Goal: Task Accomplishment & Management: Manage account settings

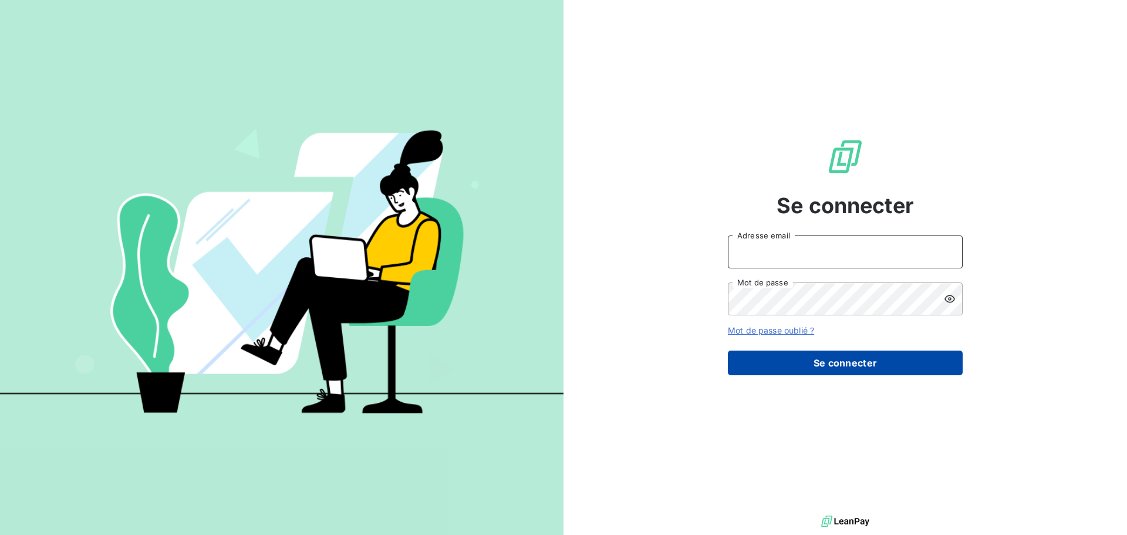
type input "cecilia.piasco@ecores.fr"
click at [808, 372] on button "Se connecter" at bounding box center [845, 362] width 235 height 25
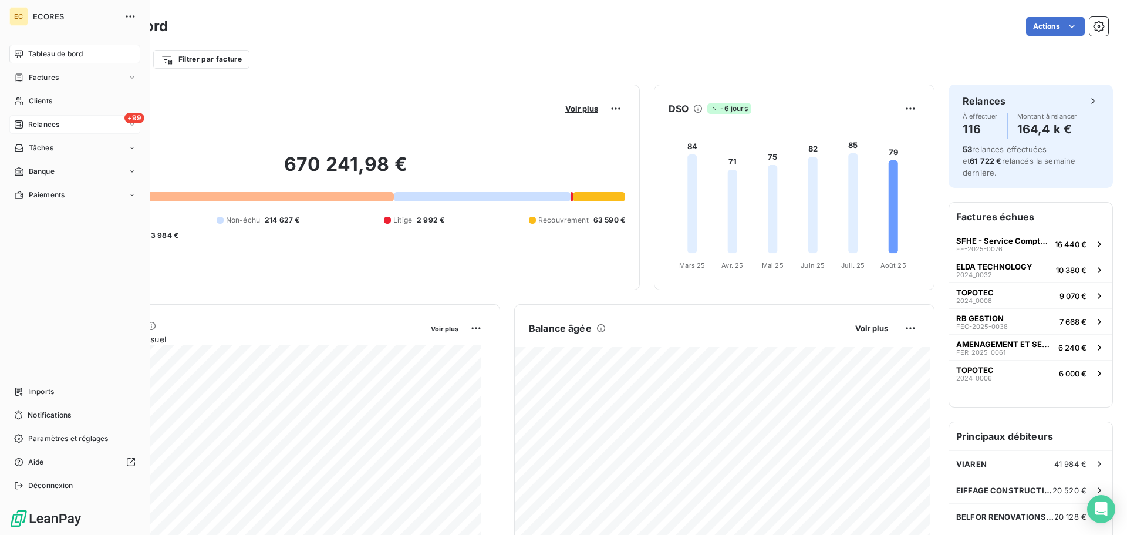
click at [30, 124] on span "Relances" at bounding box center [43, 124] width 31 height 11
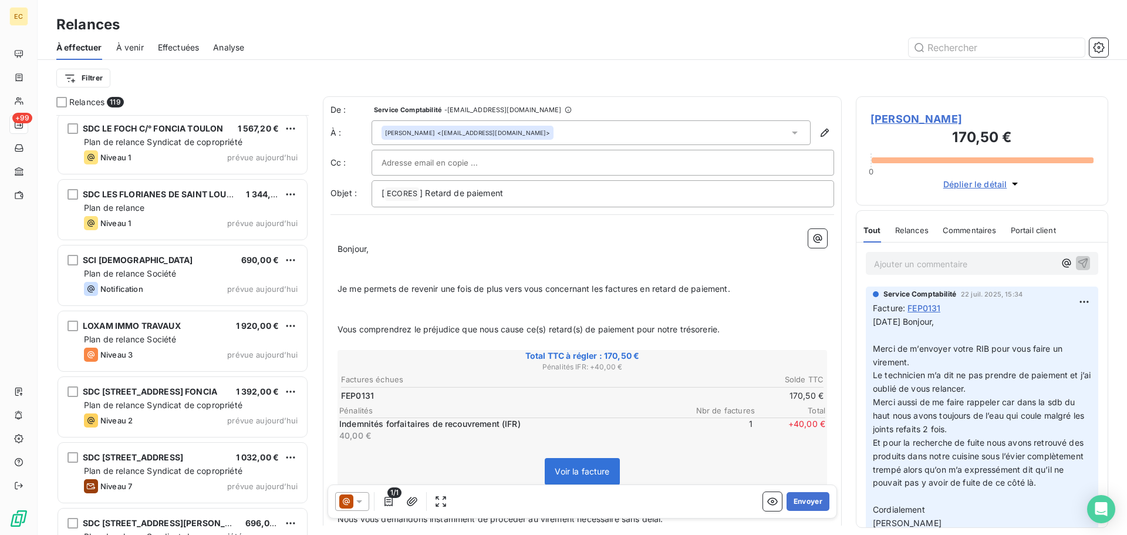
scroll to position [7044, 0]
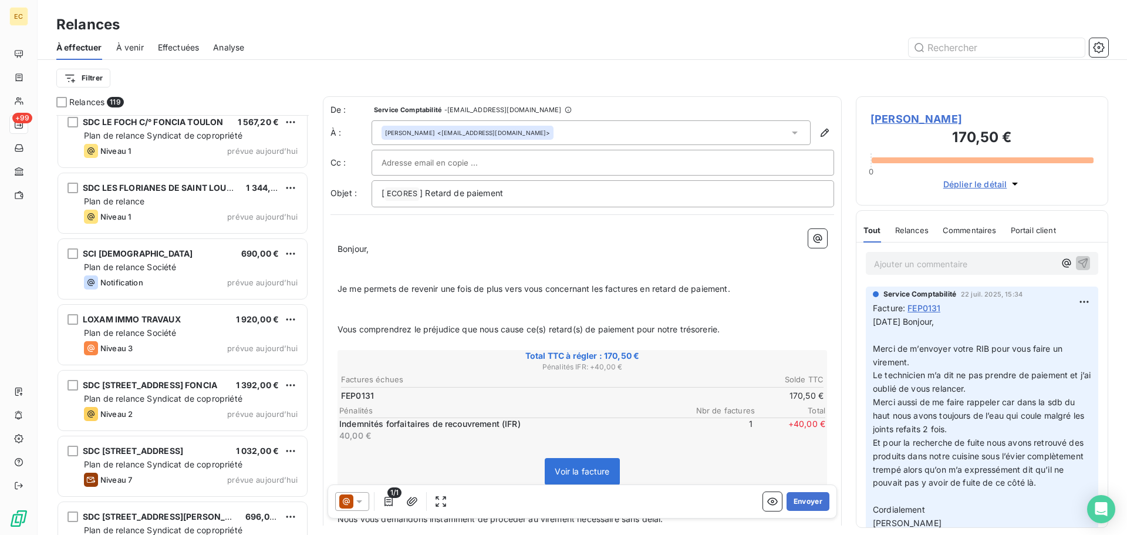
click at [209, 275] on div "Notification prévue aujourd’hui" at bounding box center [191, 282] width 214 height 14
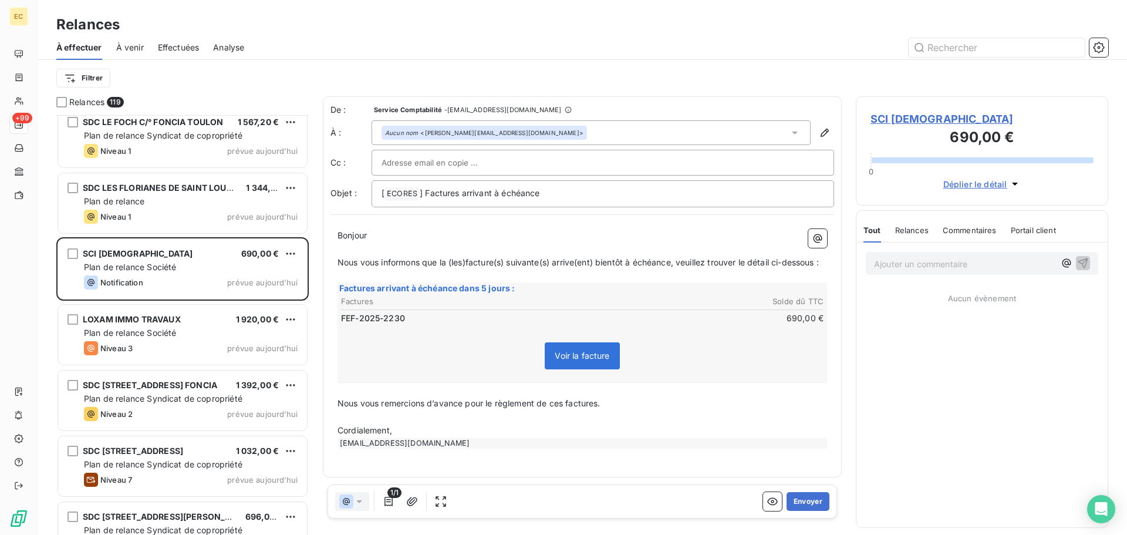
scroll to position [411, 244]
click at [913, 118] on span "SCI [DEMOGRAPHIC_DATA]" at bounding box center [981, 119] width 223 height 16
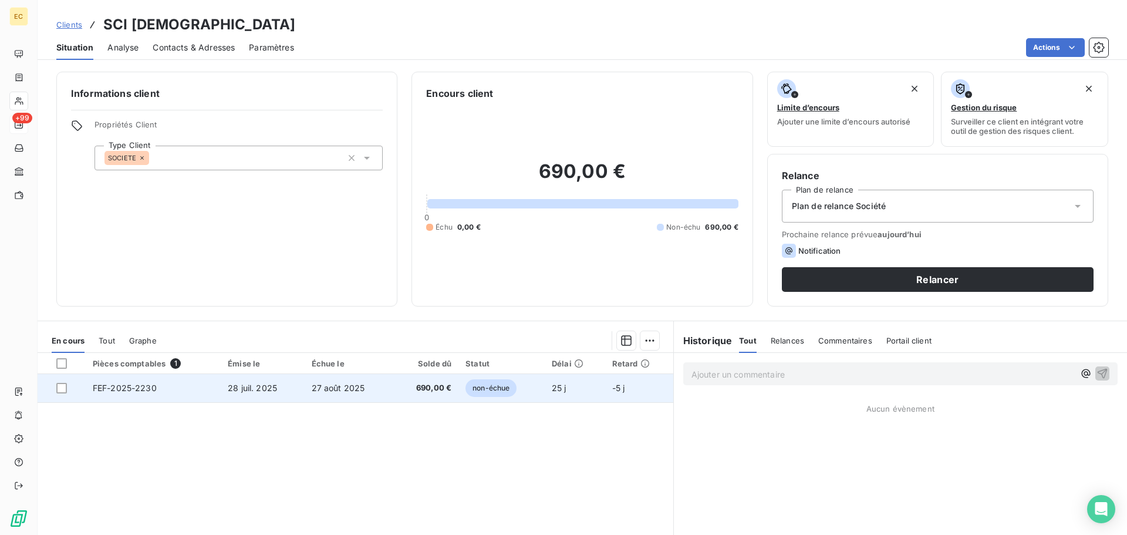
click at [320, 390] on span "27 août 2025" at bounding box center [338, 388] width 53 height 10
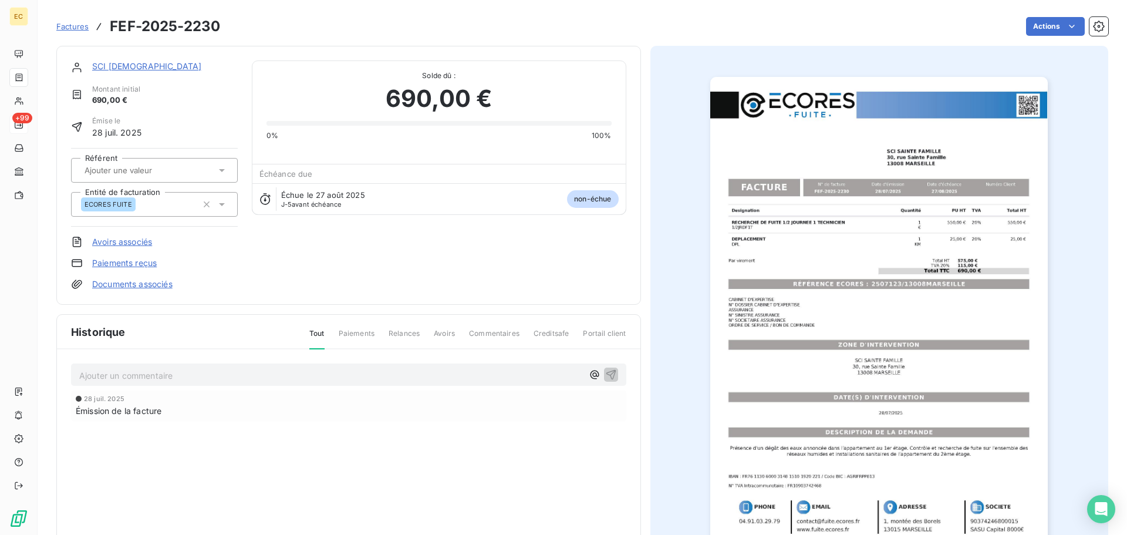
click at [913, 293] on img "button" at bounding box center [878, 316] width 337 height 478
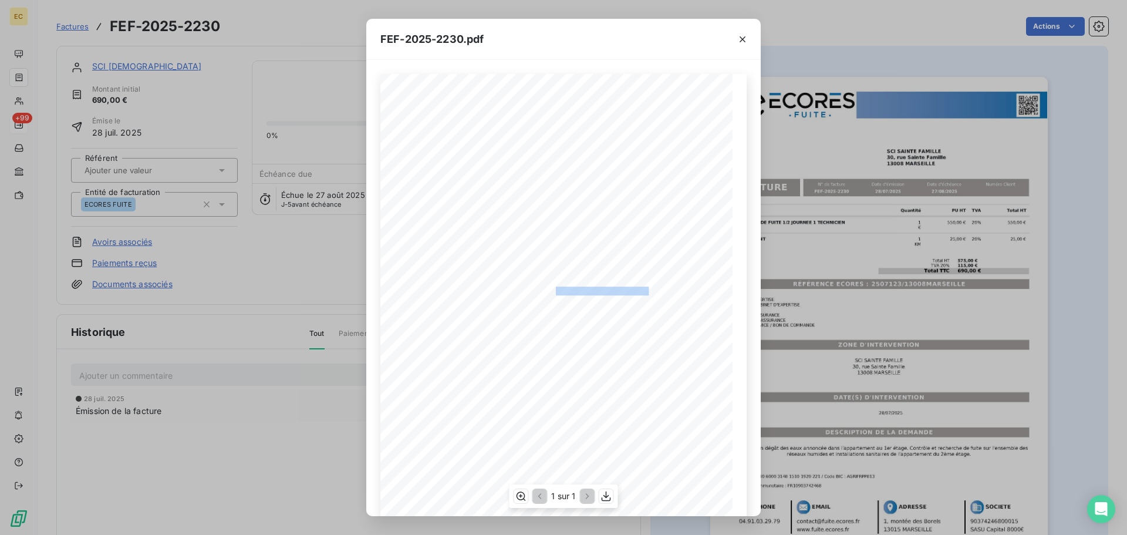
drag, startPoint x: 646, startPoint y: 289, endPoint x: 550, endPoint y: 292, distance: 96.3
click at [550, 292] on span "RÉFÉRENCE ECORES : 2507123/13008MARSEILLE" at bounding box center [564, 289] width 180 height 6
copy span "2507123/13008MARSEILL"
click at [744, 36] on icon "button" at bounding box center [743, 39] width 12 height 12
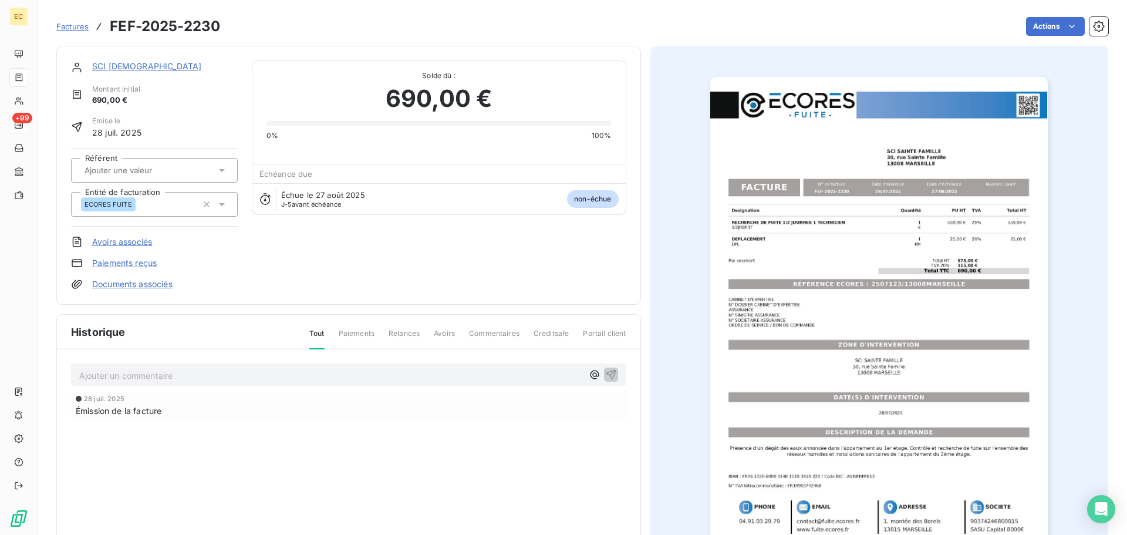
click at [142, 66] on link "SCI [DEMOGRAPHIC_DATA]" at bounding box center [146, 66] width 109 height 10
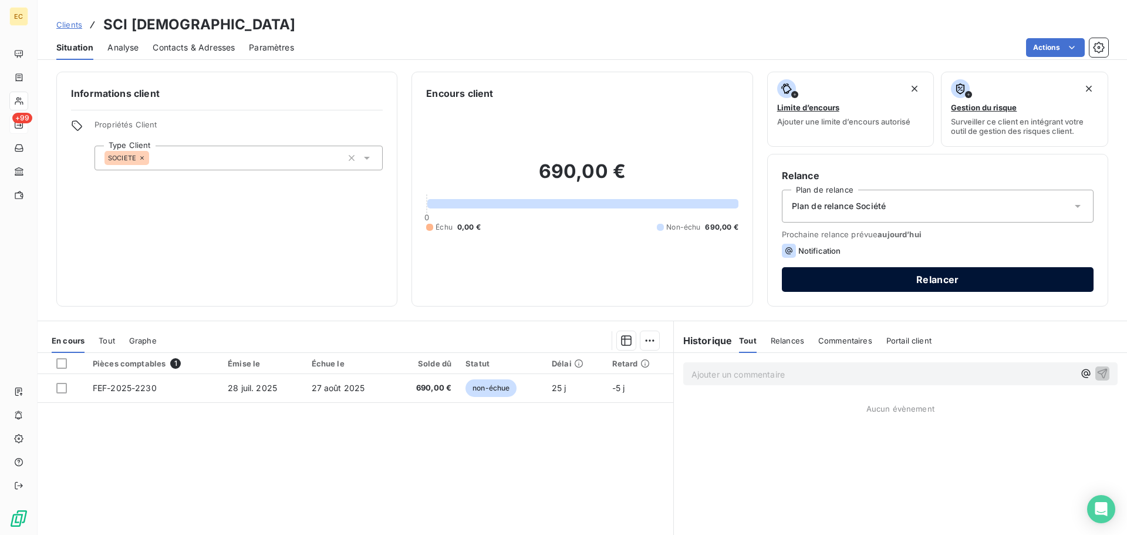
click at [927, 282] on button "Relancer" at bounding box center [938, 279] width 312 height 25
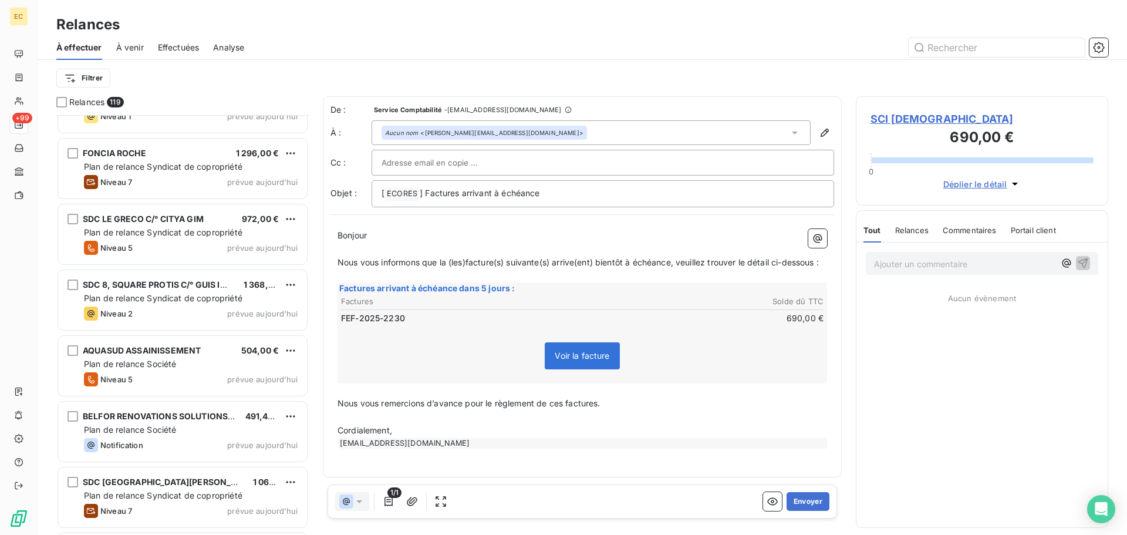
scroll to position [6516, 0]
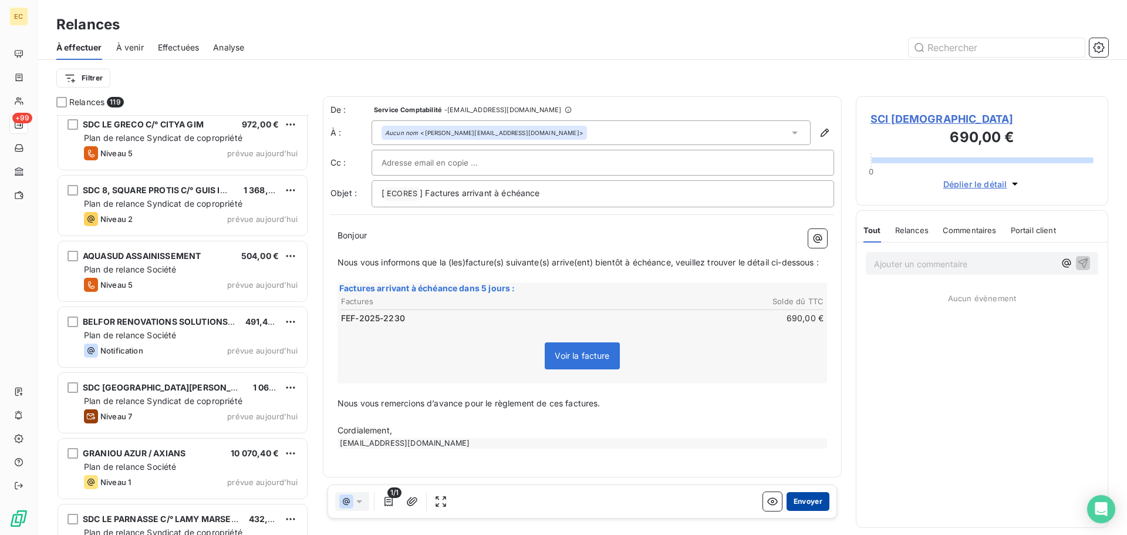
click at [809, 501] on button "Envoyer" at bounding box center [807, 501] width 43 height 19
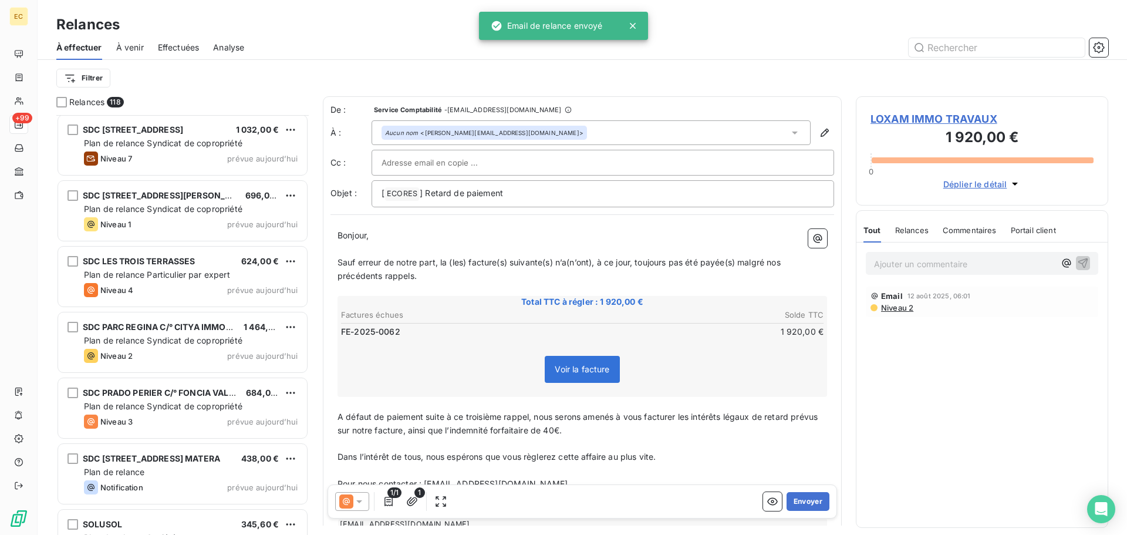
scroll to position [7338, 0]
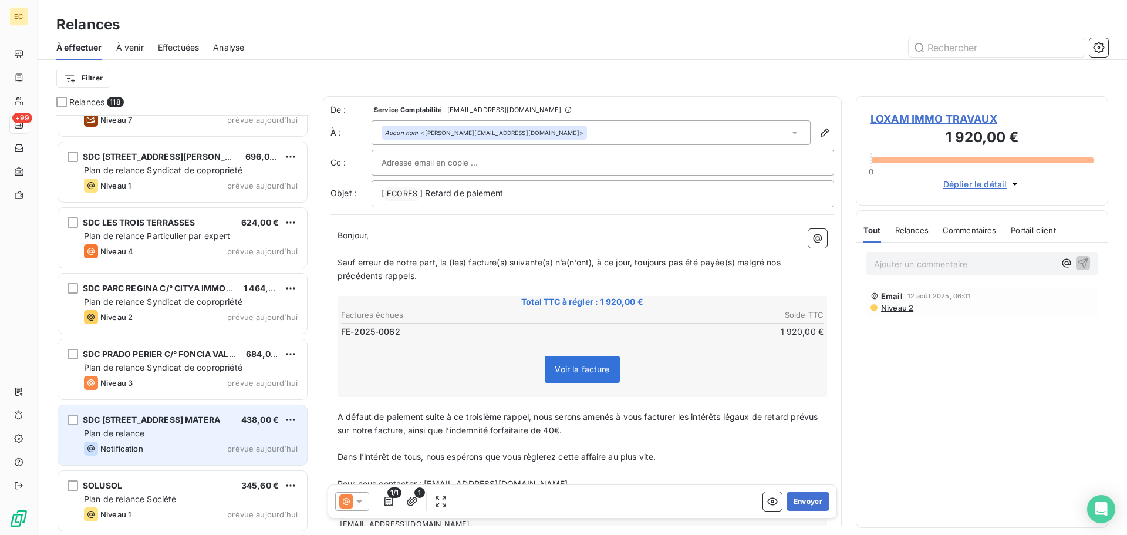
click at [177, 431] on div "Plan de relance" at bounding box center [191, 433] width 214 height 12
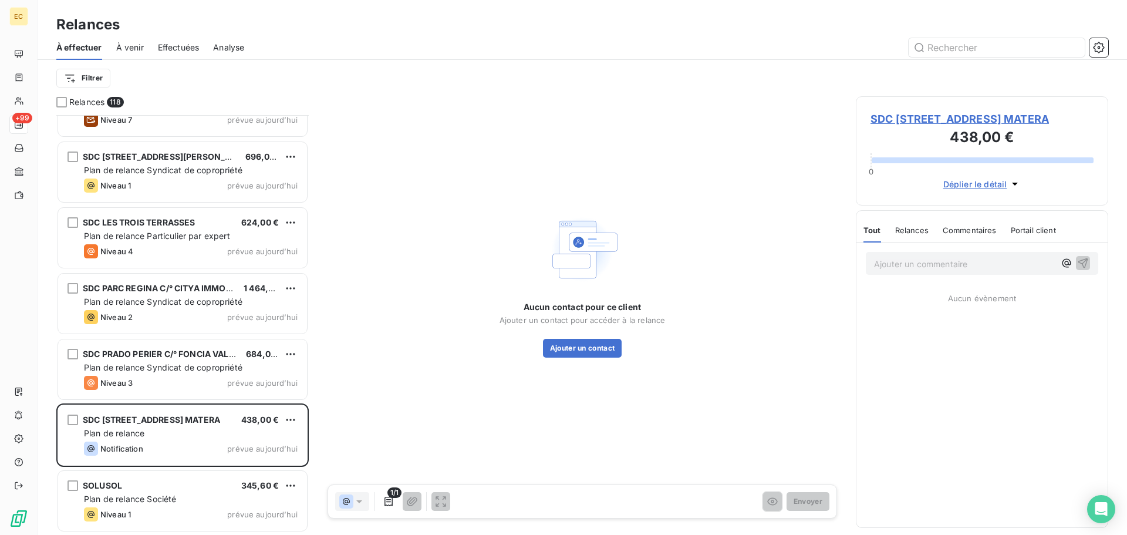
click at [942, 120] on span "SDC [STREET_ADDRESS] MATERA" at bounding box center [981, 119] width 223 height 16
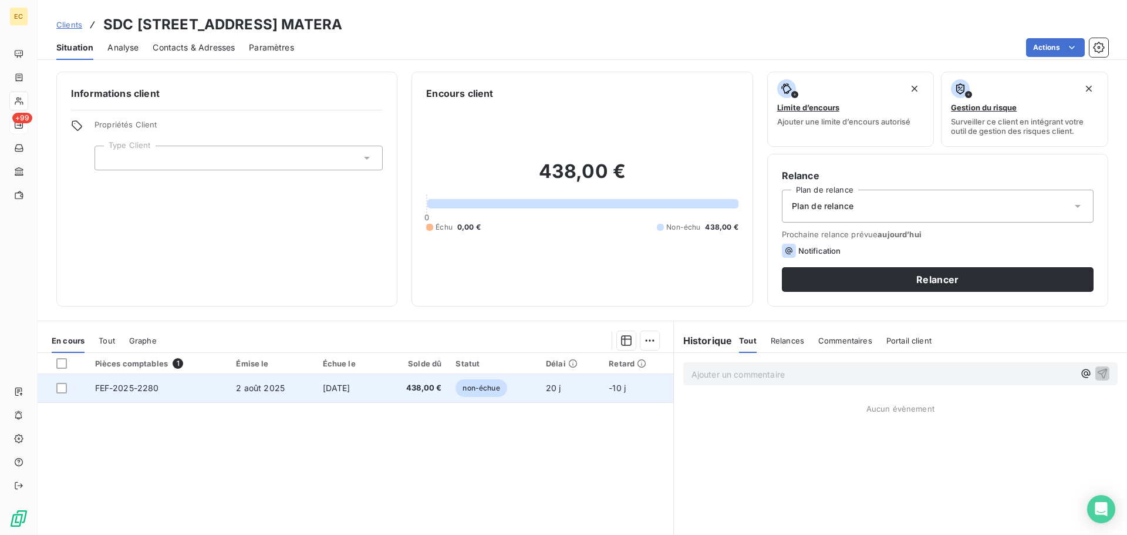
click at [271, 390] on span "2 août 2025" at bounding box center [260, 388] width 49 height 10
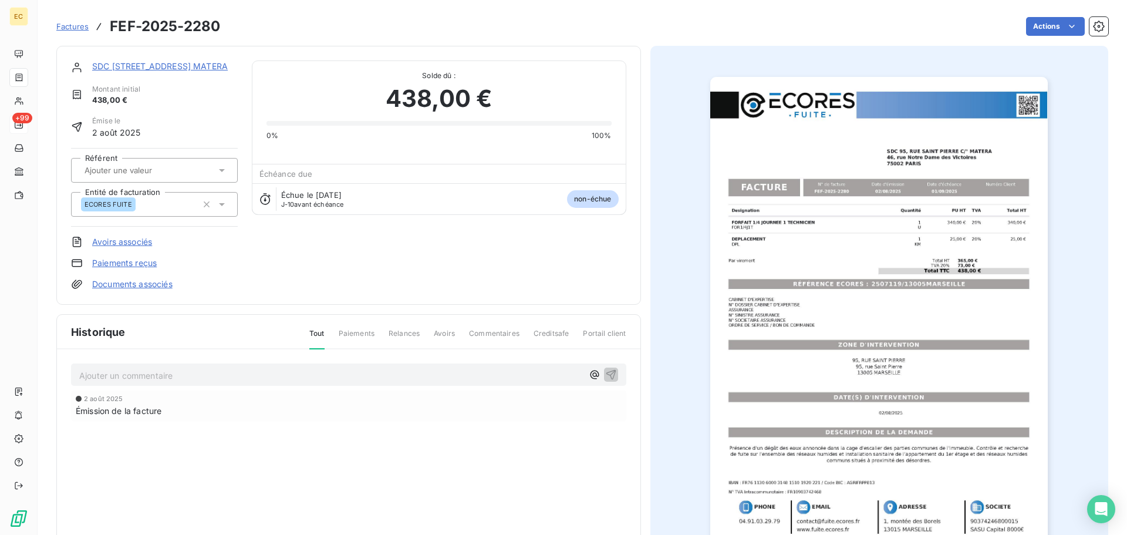
click at [780, 377] on img "button" at bounding box center [878, 316] width 337 height 478
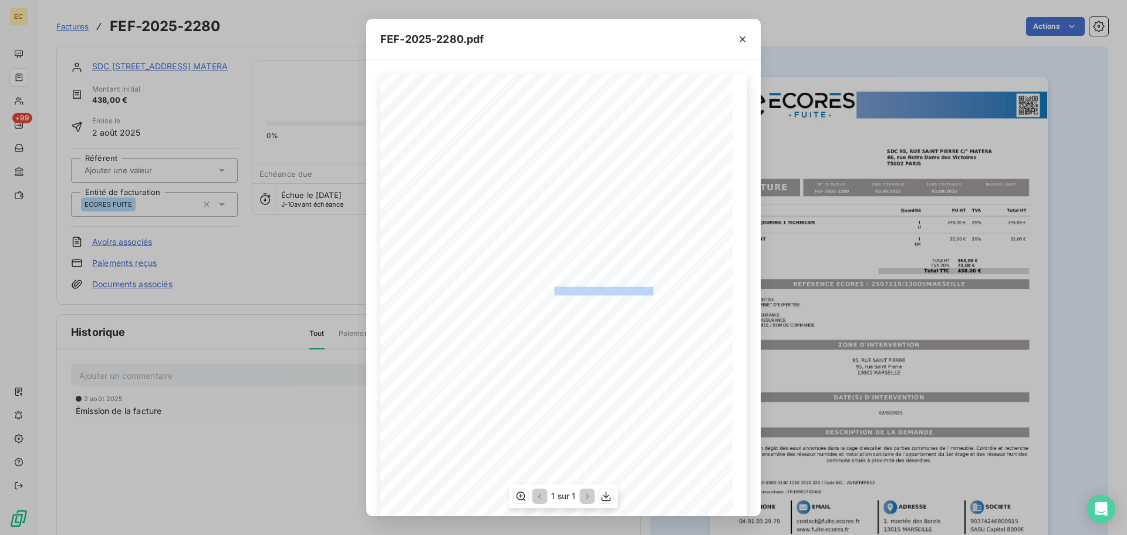
drag, startPoint x: 641, startPoint y: 289, endPoint x: 549, endPoint y: 289, distance: 91.6
click at [549, 289] on span "RÉFÉRENCE ECORES : 2507119/13005MARSEILLE" at bounding box center [564, 289] width 180 height 6
copy span ": 2507119/13005MARSEILLE"
click at [743, 39] on icon "button" at bounding box center [743, 39] width 6 height 6
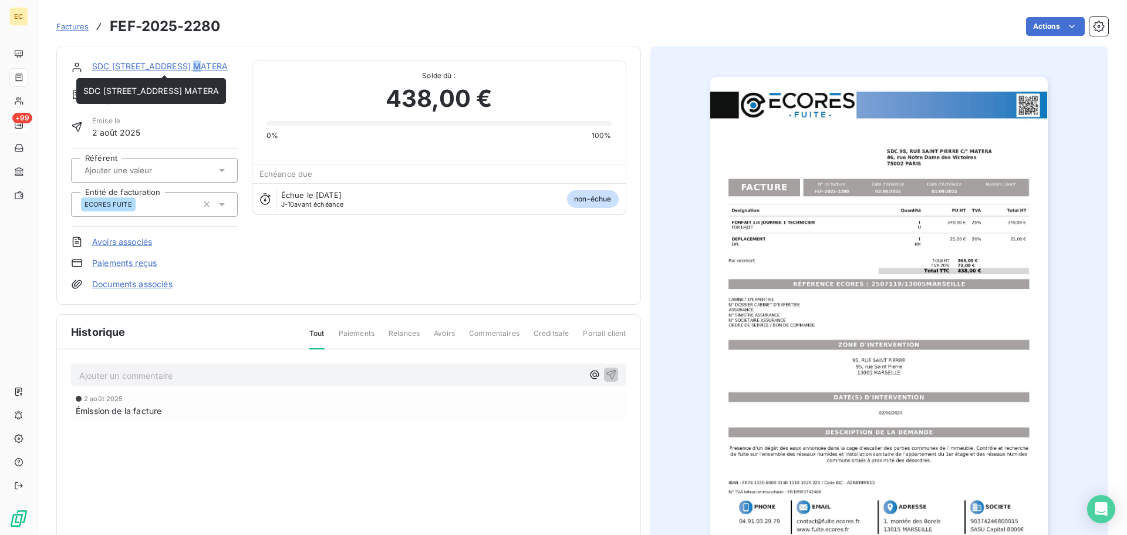
click at [188, 67] on link "SDC [STREET_ADDRESS] MATERA" at bounding box center [160, 66] width 136 height 10
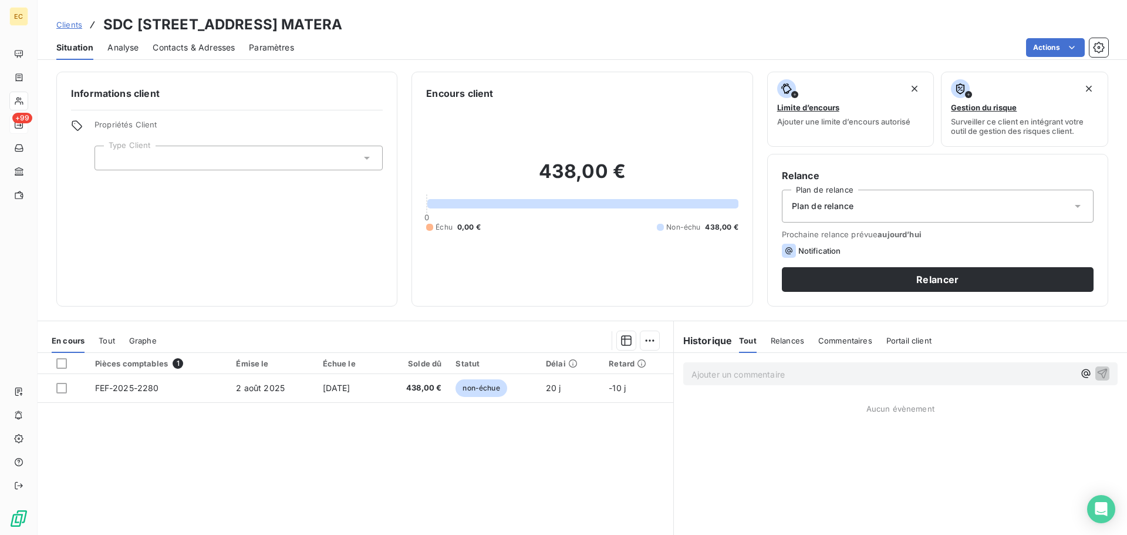
click at [218, 45] on span "Contacts & Adresses" at bounding box center [194, 48] width 82 height 12
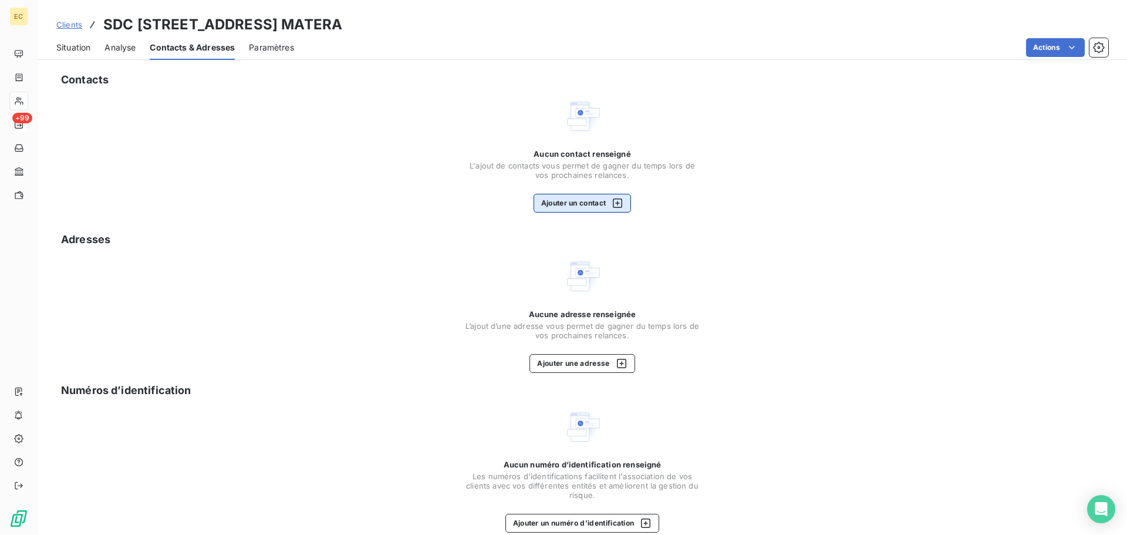
click at [571, 200] on button "Ajouter un contact" at bounding box center [583, 203] width 98 height 19
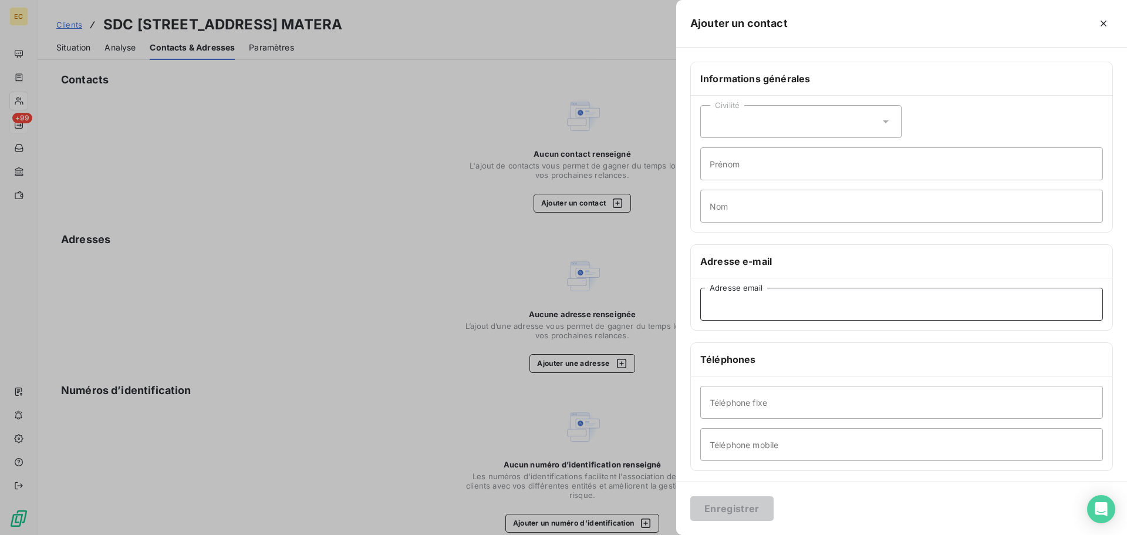
paste input "[EMAIL_ADDRESS][DOMAIN_NAME]"
type input "[EMAIL_ADDRESS][DOMAIN_NAME]"
paste input "OUIDIR"
type input "OUIDIR"
click at [752, 169] on input "Prénom" at bounding box center [901, 163] width 403 height 33
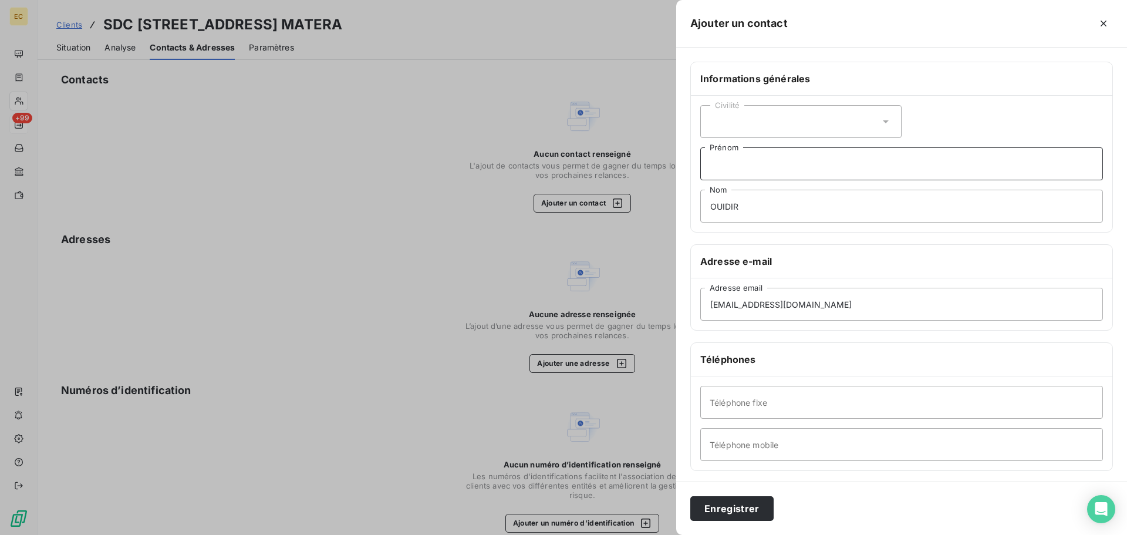
type input "i"
type input "[PERSON_NAME]"
click at [718, 114] on div "Civilité" at bounding box center [800, 121] width 201 height 33
click at [731, 148] on span "Madame" at bounding box center [740, 151] width 32 height 11
click at [748, 510] on button "Enregistrer" at bounding box center [731, 508] width 83 height 25
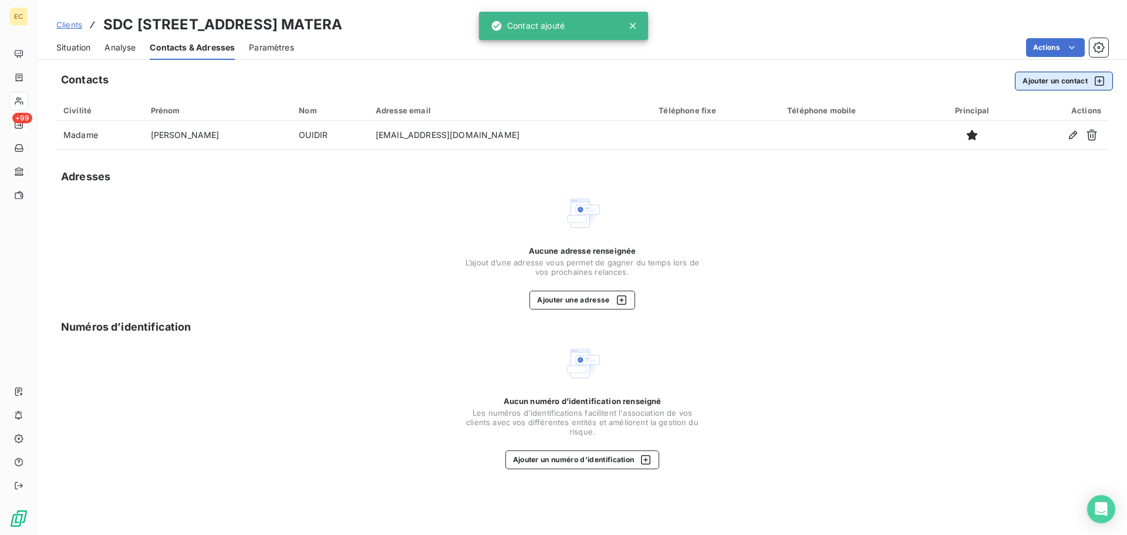
click at [1055, 80] on button "Ajouter un contact" at bounding box center [1064, 81] width 98 height 19
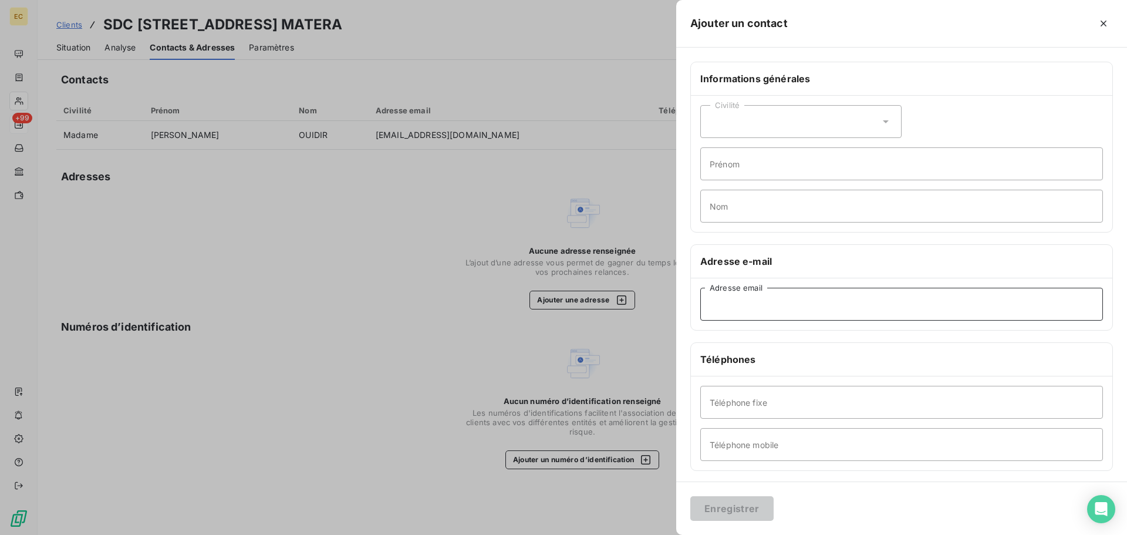
paste input "[EMAIL_ADDRESS][DOMAIN_NAME]"
type input "[EMAIL_ADDRESS][DOMAIN_NAME]"
click at [744, 505] on button "Enregistrer" at bounding box center [731, 508] width 83 height 25
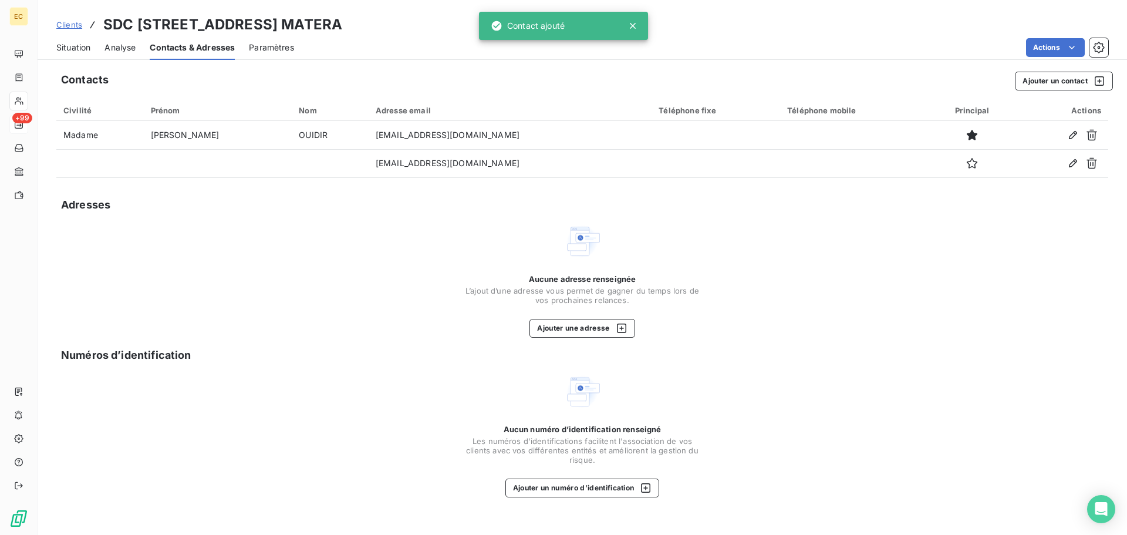
click at [77, 48] on span "Situation" at bounding box center [73, 48] width 34 height 12
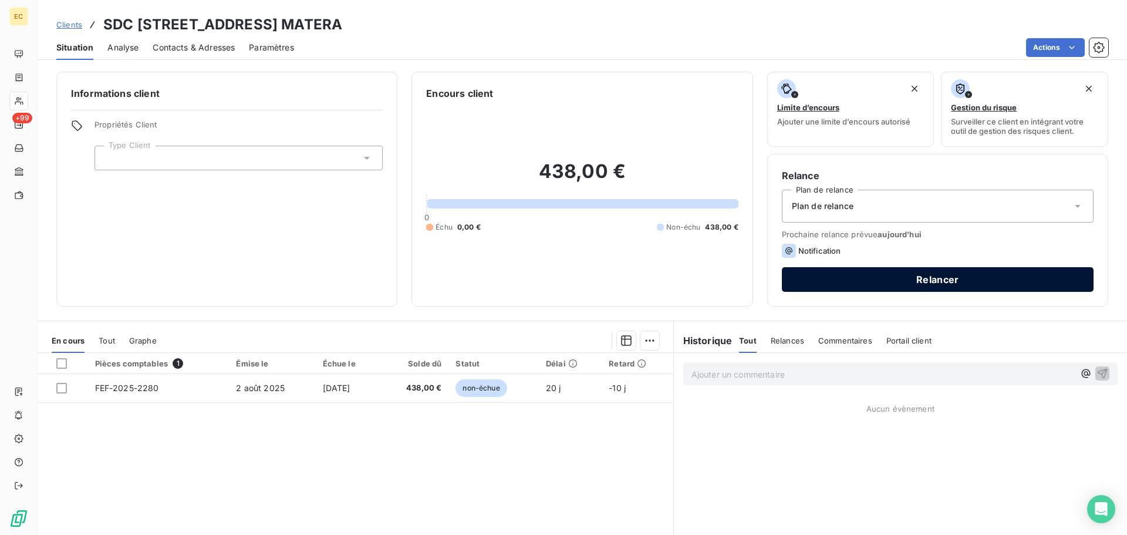
click at [902, 283] on button "Relancer" at bounding box center [938, 279] width 312 height 25
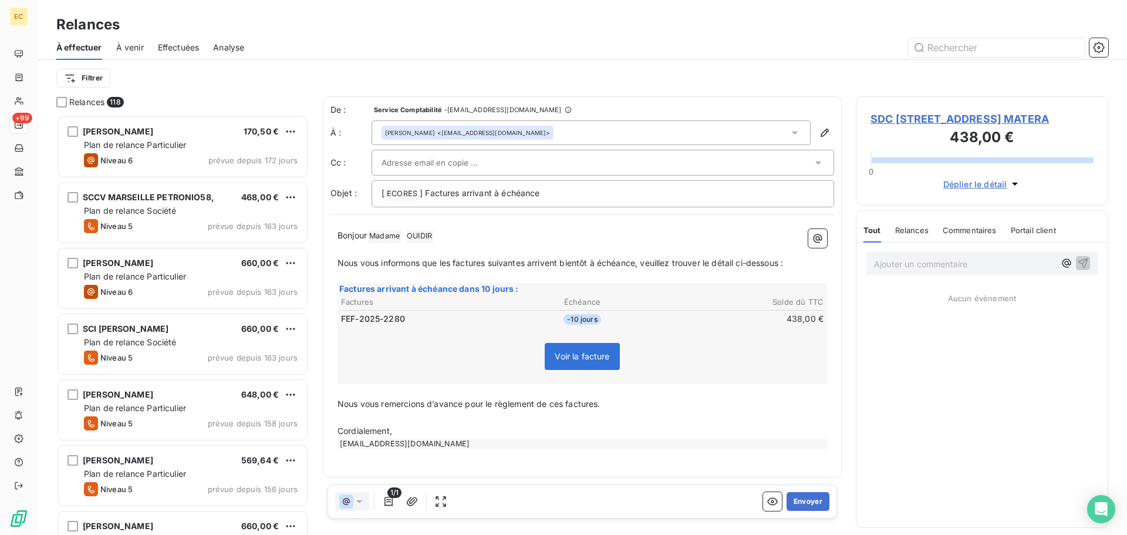
scroll to position [411, 244]
click at [495, 156] on div at bounding box center [597, 163] width 431 height 18
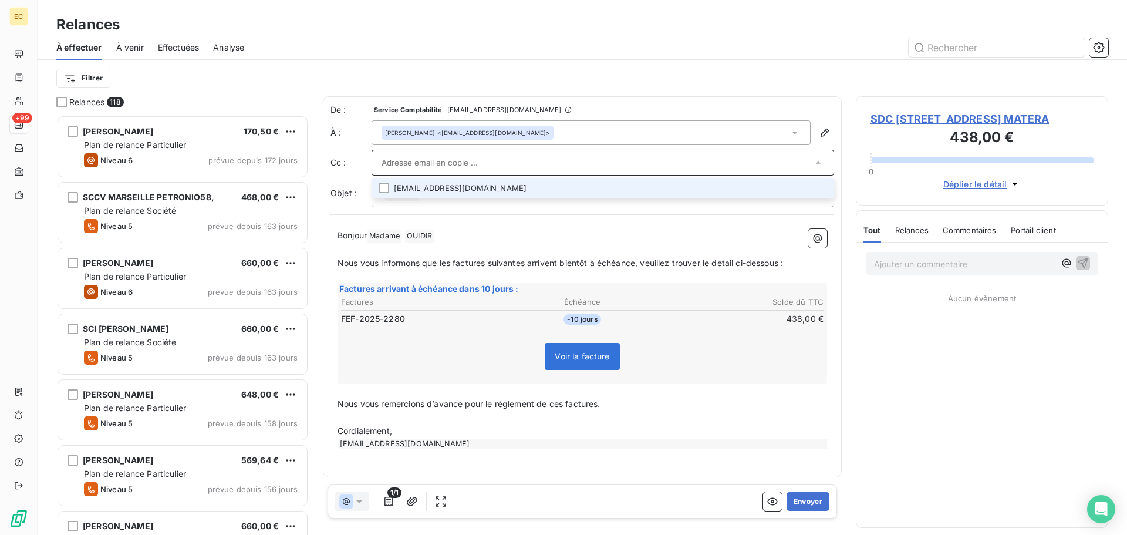
click at [481, 181] on li "[EMAIL_ADDRESS][DOMAIN_NAME]" at bounding box center [603, 188] width 463 height 21
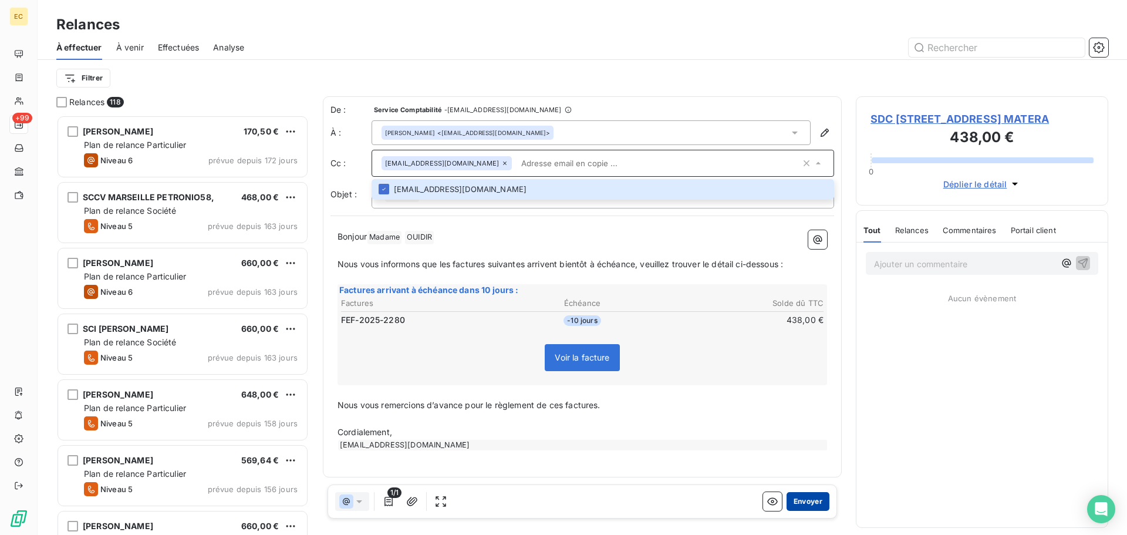
click at [801, 499] on button "Envoyer" at bounding box center [807, 501] width 43 height 19
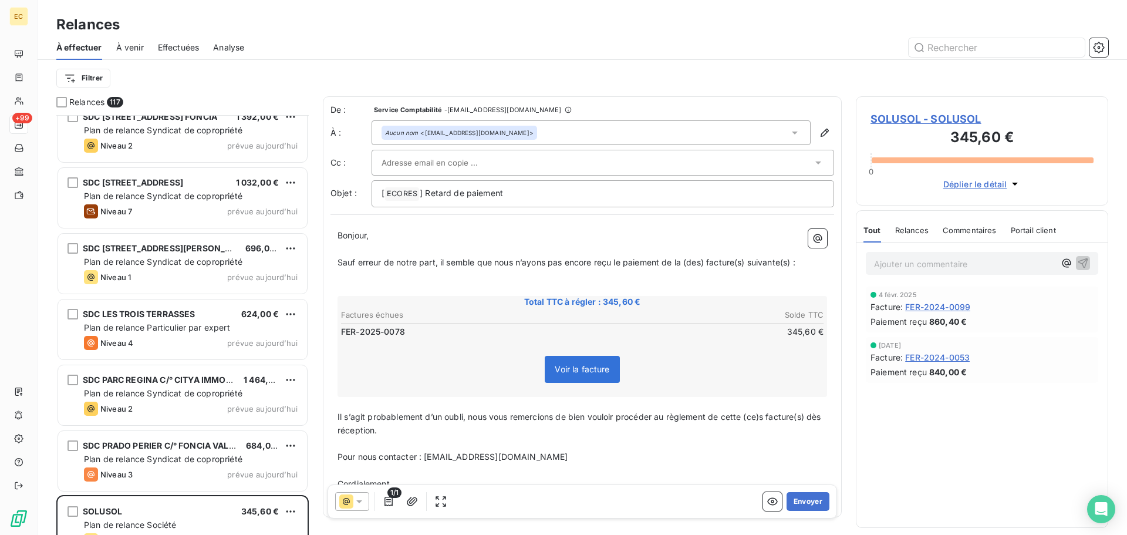
scroll to position [7272, 0]
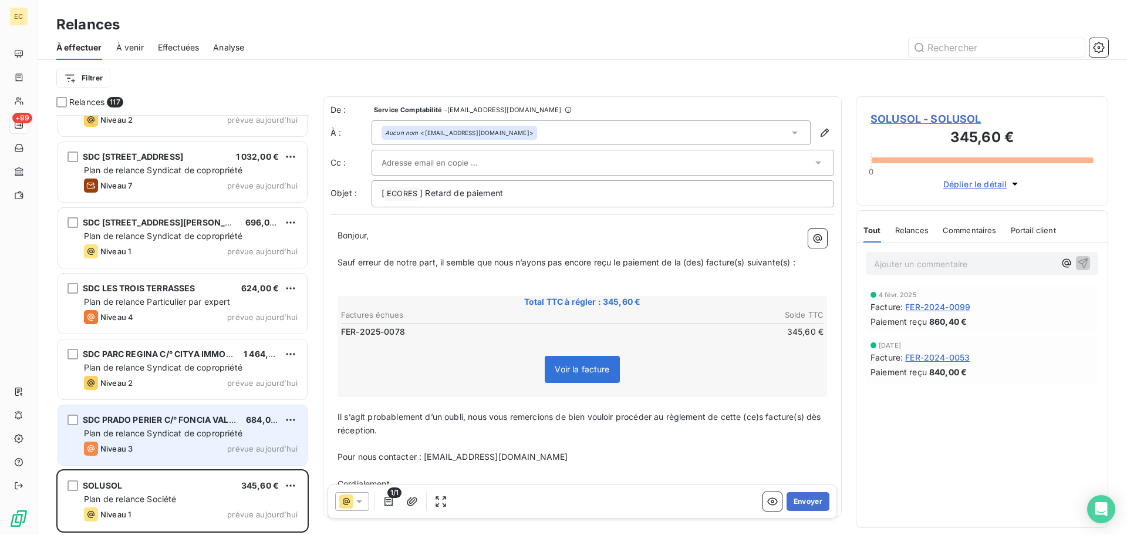
click at [217, 428] on span "Plan de relance Syndicat de copropriété" at bounding box center [163, 433] width 158 height 10
